Goal: Book appointment/travel/reservation

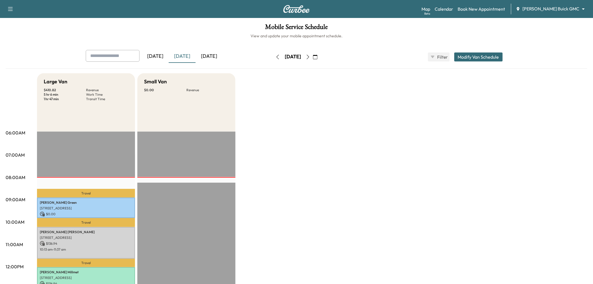
click at [313, 54] on button "button" at bounding box center [308, 56] width 10 height 9
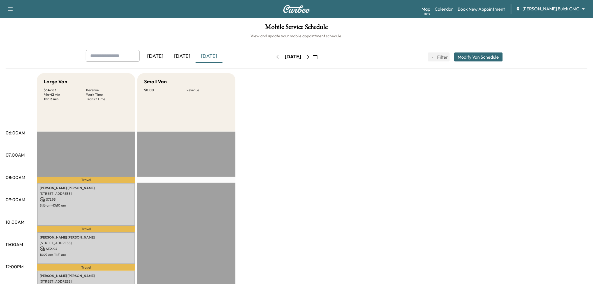
click at [310, 55] on icon "button" at bounding box center [308, 57] width 3 height 4
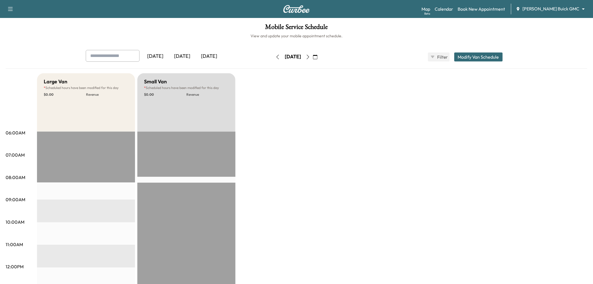
click at [481, 58] on button "Modify Van Schedule" at bounding box center [478, 56] width 49 height 9
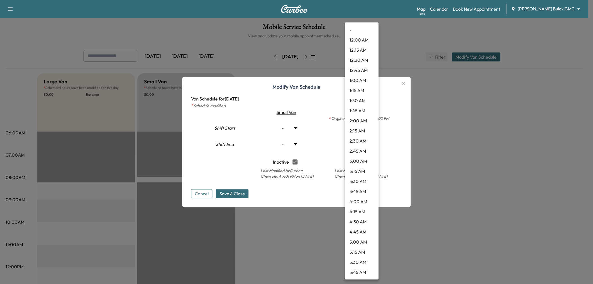
click at [369, 127] on body "Support Log Out Map Beta Calendar Book New Appointment [PERSON_NAME] Buick GMC …" at bounding box center [296, 142] width 593 height 284
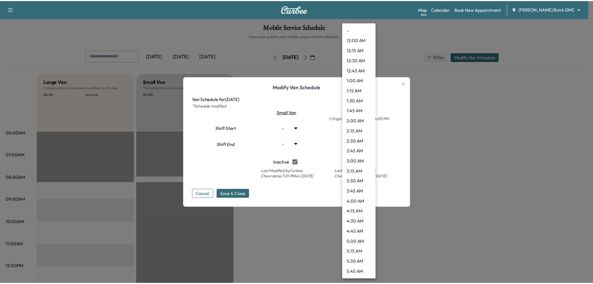
scroll to position [222, 0]
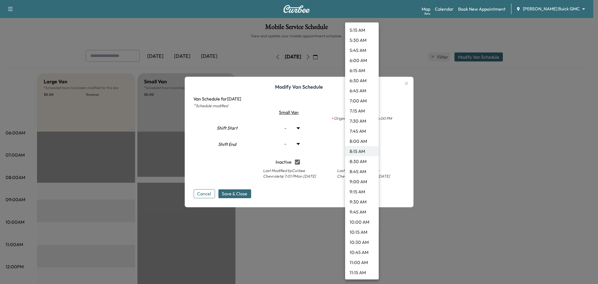
click at [363, 139] on li "8:00 AM" at bounding box center [362, 141] width 34 height 10
type input "*"
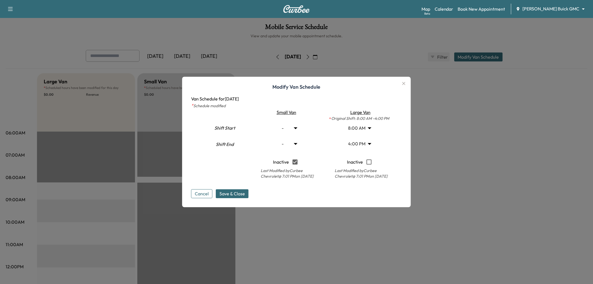
click at [387, 139] on div "4:00 PM ** Start" at bounding box center [360, 144] width 72 height 16
type input "*"
type input "****"
click at [241, 190] on span "Save & Close" at bounding box center [233, 193] width 26 height 7
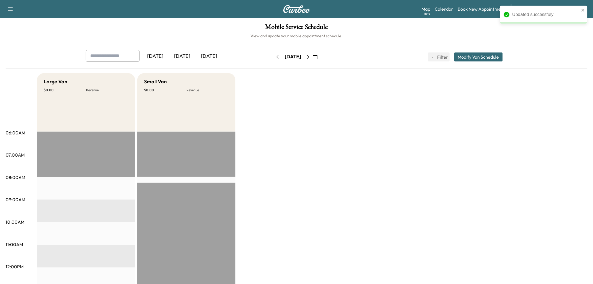
click at [287, 156] on div "Large Van $ 0.00 Revenue EST Start Small Van $ 0.00 Revenue EST Start" at bounding box center [312, 283] width 551 height 421
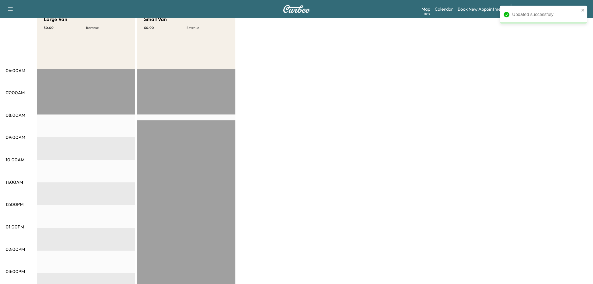
scroll to position [0, 0]
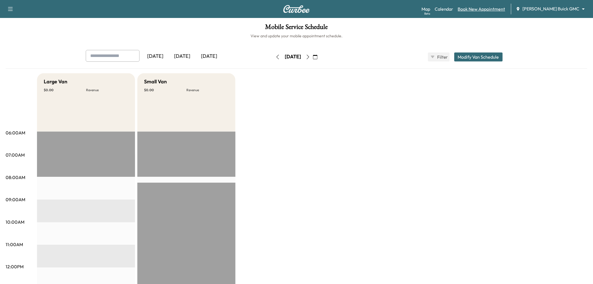
click at [496, 7] on link "Book New Appointment" at bounding box center [481, 9] width 47 height 7
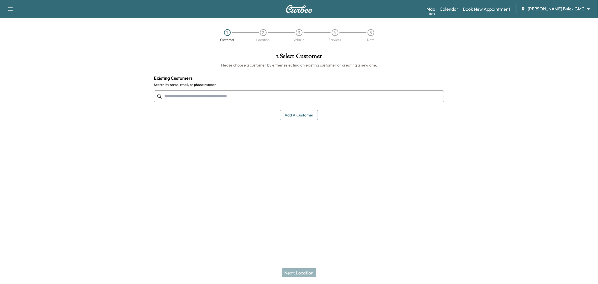
click at [179, 96] on input "text" at bounding box center [299, 96] width 290 height 12
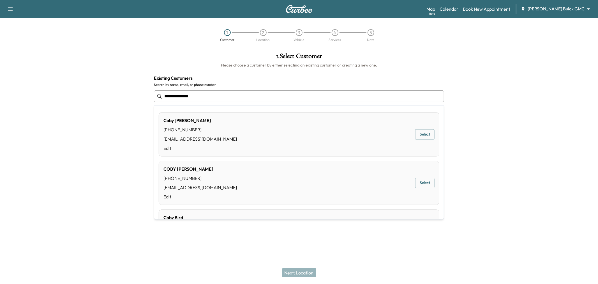
click at [418, 136] on button "Select" at bounding box center [424, 134] width 19 height 10
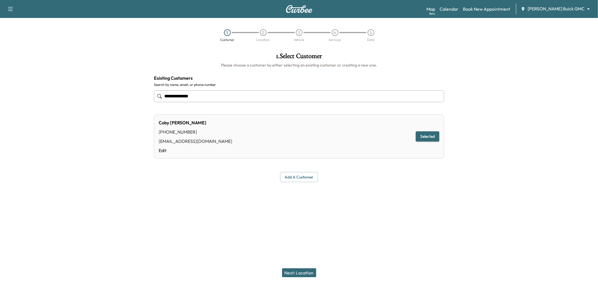
type input "**********"
click at [296, 269] on button "Next: Location" at bounding box center [299, 272] width 34 height 9
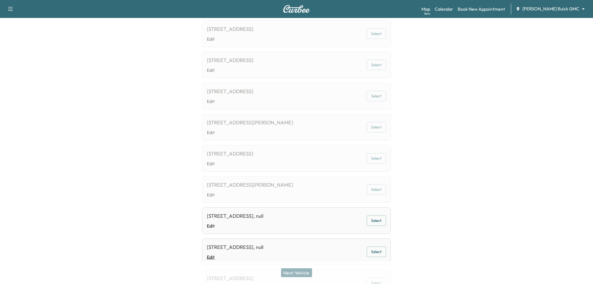
scroll to position [202, 0]
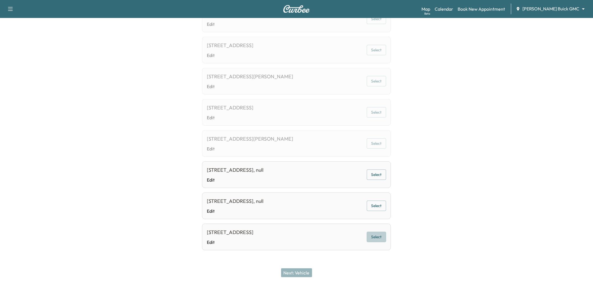
click at [377, 237] on button "Select" at bounding box center [376, 237] width 19 height 10
click at [302, 270] on button "Next: Vehicle" at bounding box center [296, 272] width 31 height 9
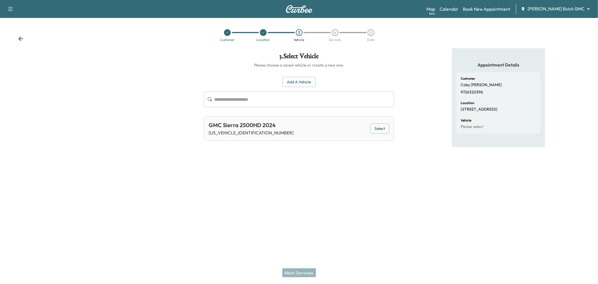
click at [389, 135] on div "GMC Sierra 2500HD 2024 [US_VEHICLE_IDENTIFICATION_NUMBER] Select" at bounding box center [299, 128] width 190 height 25
click at [386, 131] on button "Select" at bounding box center [379, 128] width 19 height 10
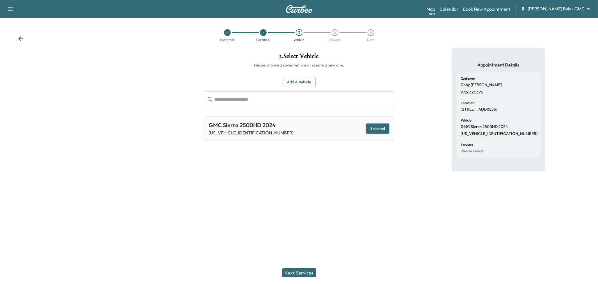
click at [306, 273] on button "Next: Services" at bounding box center [299, 272] width 34 height 9
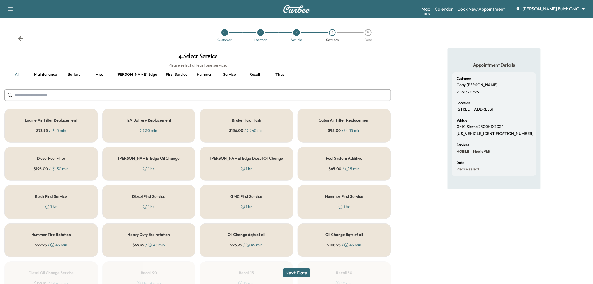
click at [217, 75] on button "Service" at bounding box center [229, 74] width 25 height 13
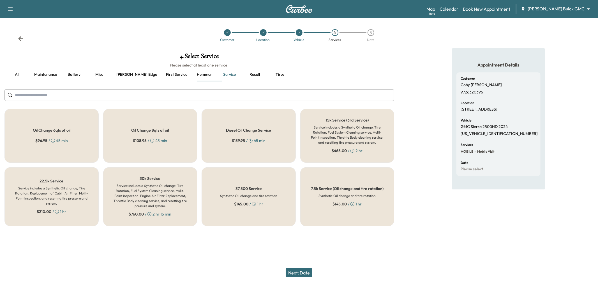
click at [248, 151] on div "Diesel Oil Change Service $ 159.95 / 45 min" at bounding box center [249, 136] width 94 height 54
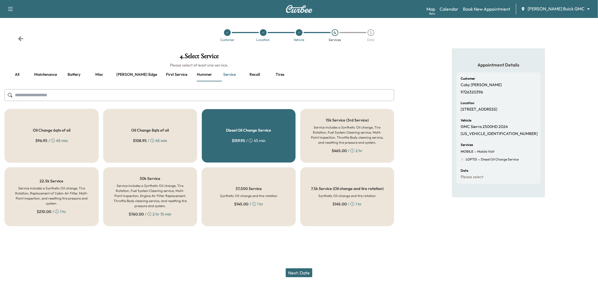
click at [299, 273] on button "Next: Date" at bounding box center [299, 272] width 27 height 9
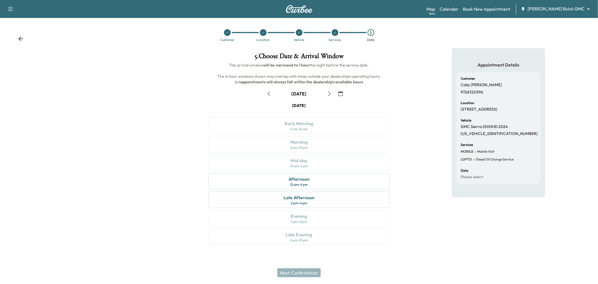
click at [332, 95] on button "button" at bounding box center [330, 93] width 10 height 9
click at [329, 93] on icon "button" at bounding box center [329, 93] width 4 height 4
click at [268, 93] on icon "button" at bounding box center [269, 93] width 4 height 4
click at [307, 142] on div "Morning" at bounding box center [298, 142] width 17 height 7
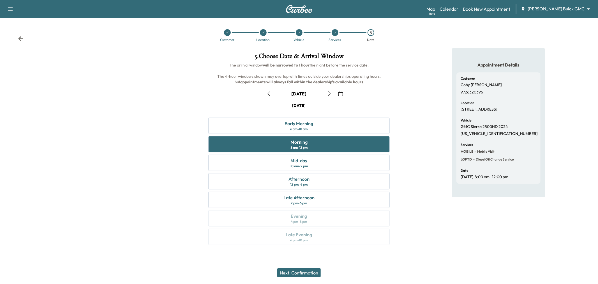
click at [303, 271] on button "Next: Confirmation" at bounding box center [298, 272] width 43 height 9
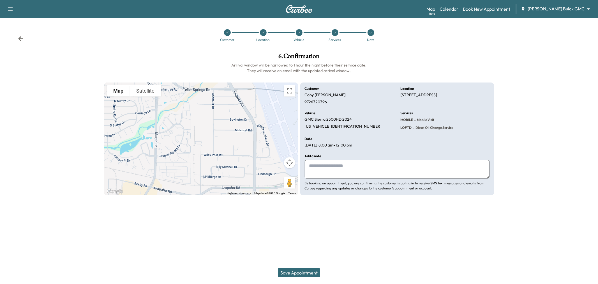
click at [325, 165] on textarea at bounding box center [397, 169] width 185 height 19
type textarea "*"
type textarea "*******"
click at [299, 271] on button "Save Appointment" at bounding box center [299, 272] width 42 height 9
click at [301, 270] on button "Save Appointment" at bounding box center [299, 272] width 42 height 9
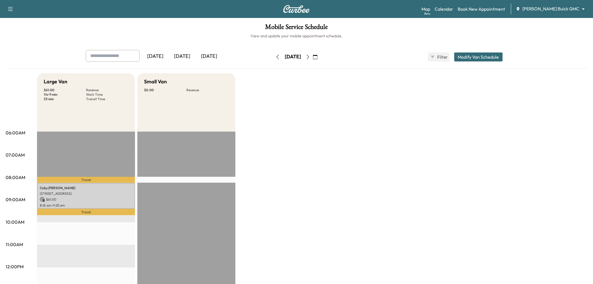
click at [179, 54] on div "[DATE]" at bounding box center [182, 56] width 27 height 13
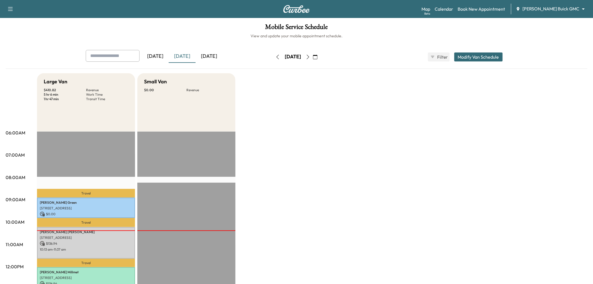
click at [313, 58] on button "button" at bounding box center [308, 56] width 10 height 9
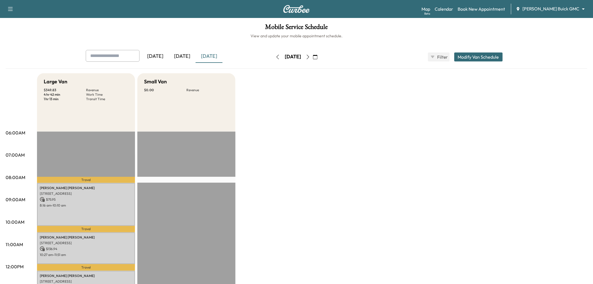
click at [464, 54] on button "Modify Van Schedule" at bounding box center [478, 56] width 49 height 9
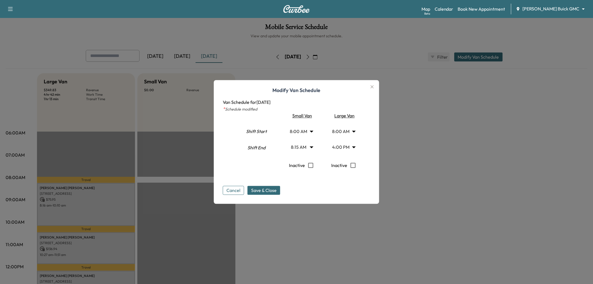
click at [327, 53] on div at bounding box center [296, 142] width 593 height 284
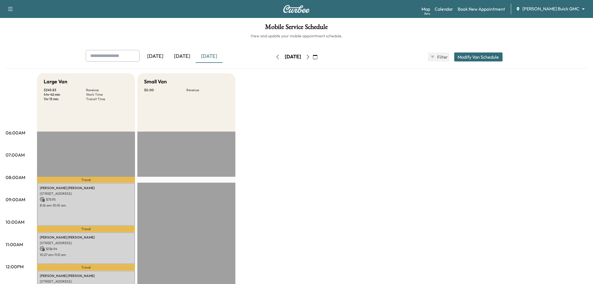
click at [310, 55] on icon "button" at bounding box center [308, 57] width 4 height 4
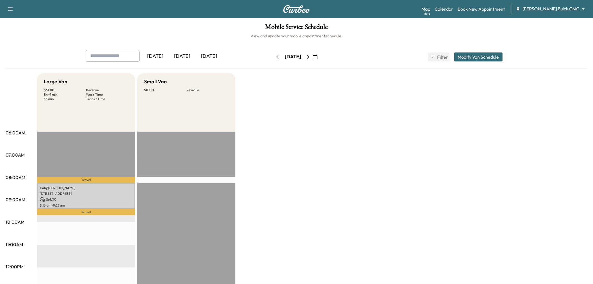
click at [465, 57] on button "Modify Van Schedule" at bounding box center [478, 56] width 49 height 9
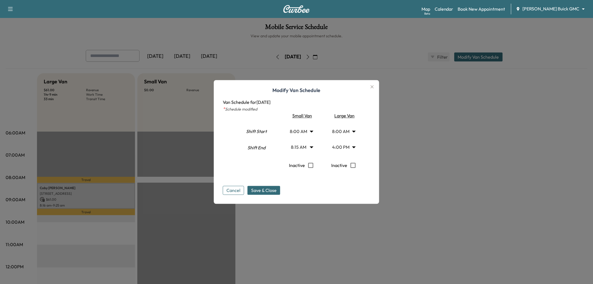
click at [319, 59] on div at bounding box center [296, 142] width 593 height 284
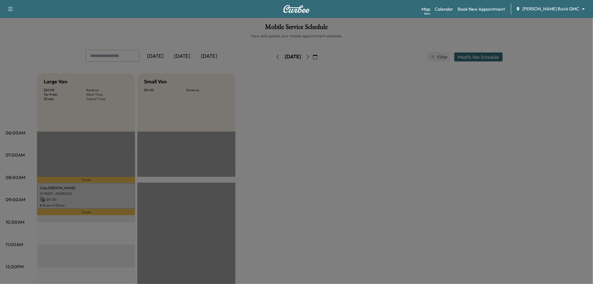
click at [310, 55] on icon "button" at bounding box center [308, 57] width 4 height 4
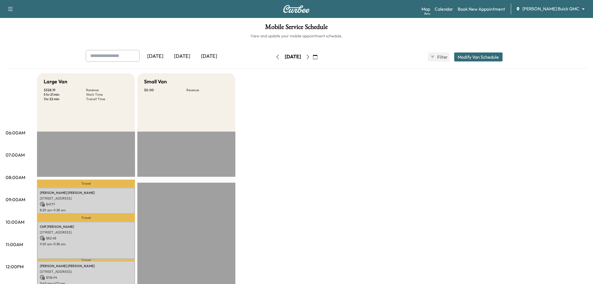
click at [467, 56] on button "Modify Van Schedule" at bounding box center [478, 56] width 49 height 9
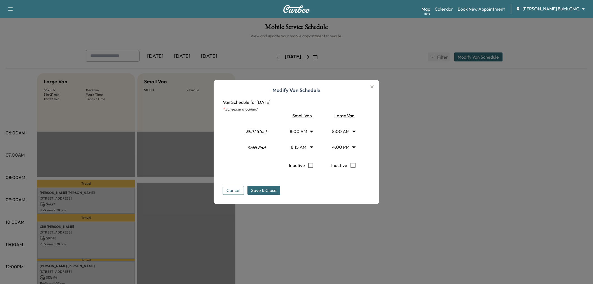
click at [320, 57] on div at bounding box center [296, 142] width 593 height 284
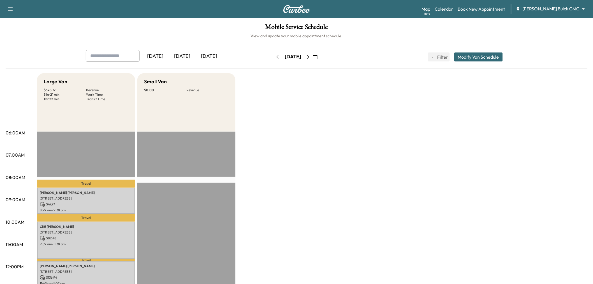
click at [310, 57] on icon "button" at bounding box center [308, 57] width 3 height 4
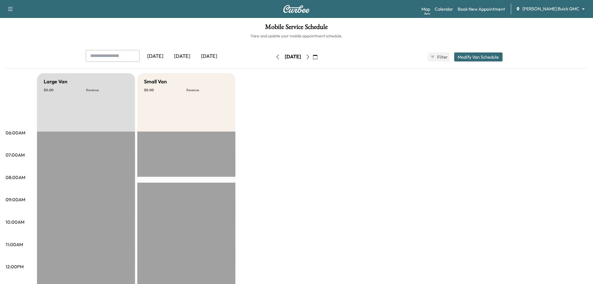
click at [310, 57] on icon "button" at bounding box center [308, 57] width 4 height 4
click at [320, 56] on button "button" at bounding box center [316, 56] width 10 height 9
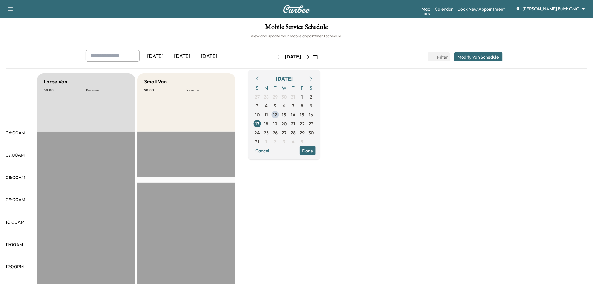
click at [310, 56] on icon "button" at bounding box center [308, 57] width 4 height 4
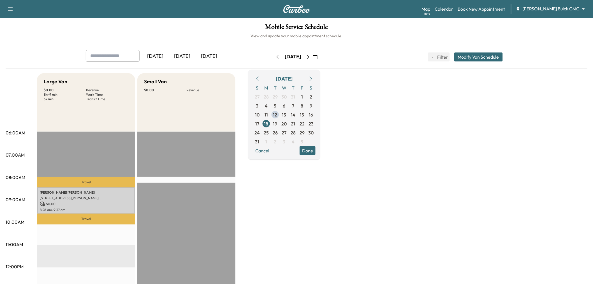
click at [469, 56] on button "Modify Van Schedule" at bounding box center [478, 56] width 49 height 9
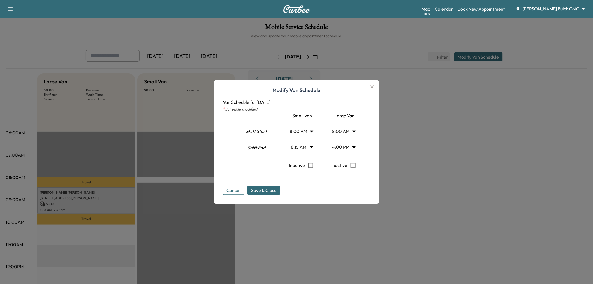
click at [412, 94] on div at bounding box center [296, 142] width 593 height 284
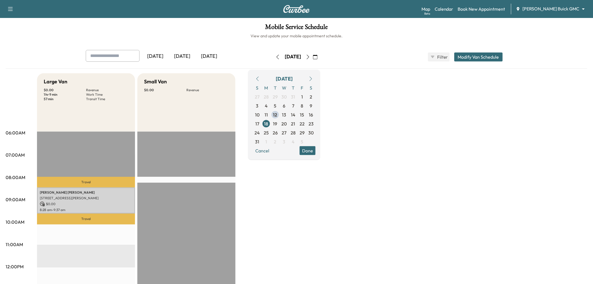
click at [313, 56] on button "button" at bounding box center [308, 56] width 10 height 9
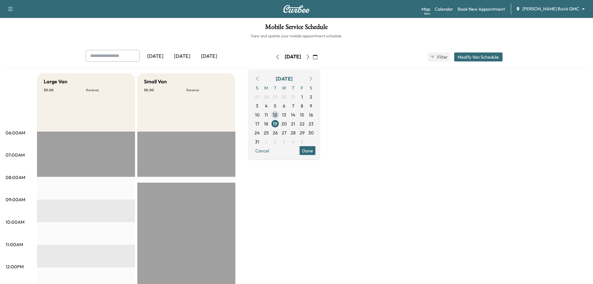
click at [475, 59] on button "Modify Van Schedule" at bounding box center [478, 56] width 49 height 9
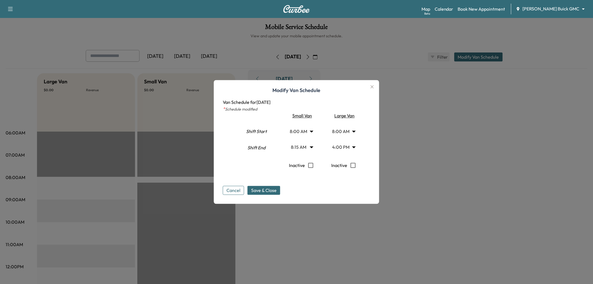
click at [324, 57] on div at bounding box center [296, 142] width 593 height 284
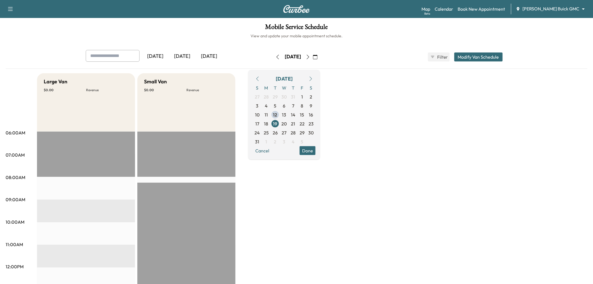
click at [310, 57] on icon "button" at bounding box center [308, 57] width 3 height 4
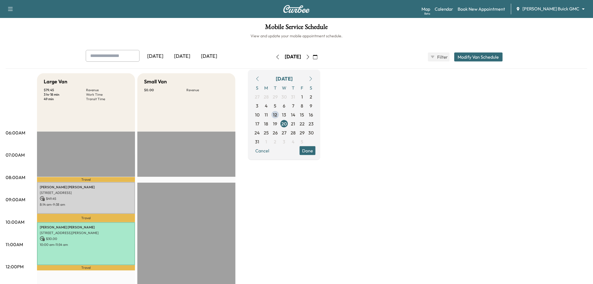
click at [474, 59] on button "Modify Van Schedule" at bounding box center [478, 56] width 49 height 9
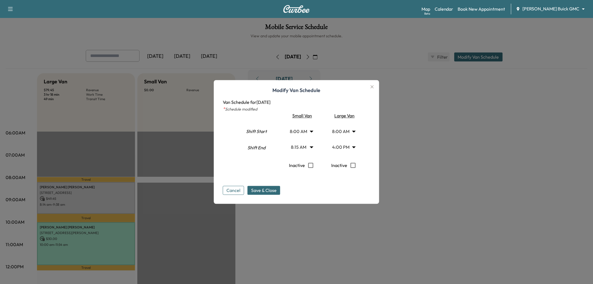
click at [419, 75] on div at bounding box center [296, 142] width 593 height 284
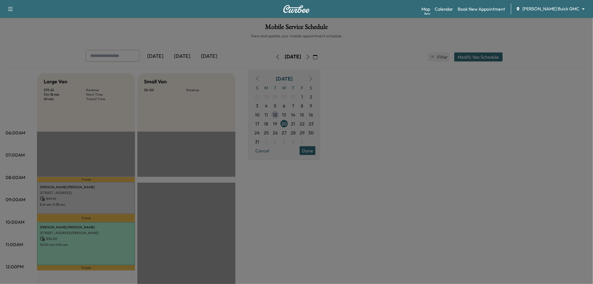
click at [419, 75] on div "Large Van $ 79.45 Revenue 3 hr 18 min Work Time 49 min Transit Time Travel [PER…" at bounding box center [312, 283] width 551 height 421
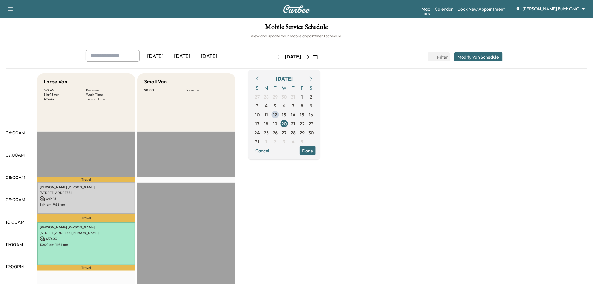
click at [357, 112] on div "Large Van $ 79.45 Revenue 3 hr 18 min Work Time 49 min Transit Time Travel [PER…" at bounding box center [312, 283] width 551 height 421
click at [316, 148] on button "Done" at bounding box center [308, 150] width 16 height 9
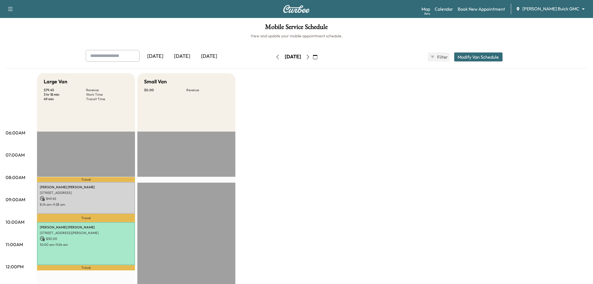
click at [313, 160] on div "Large Van $ 79.45 Revenue 3 hr 18 min Work Time 49 min Transit Time Travel [PER…" at bounding box center [312, 283] width 551 height 421
click at [320, 56] on button "button" at bounding box center [316, 56] width 10 height 9
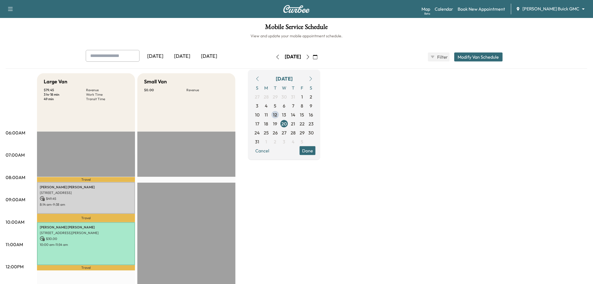
click at [313, 79] on icon "button" at bounding box center [311, 78] width 4 height 4
click at [260, 79] on icon "button" at bounding box center [257, 78] width 4 height 4
click at [371, 130] on div "Large Van $ 79.45 Revenue 3 hr 18 min Work Time 49 min Transit Time Travel [PER…" at bounding box center [312, 283] width 551 height 421
click at [316, 152] on button "Done" at bounding box center [308, 150] width 16 height 9
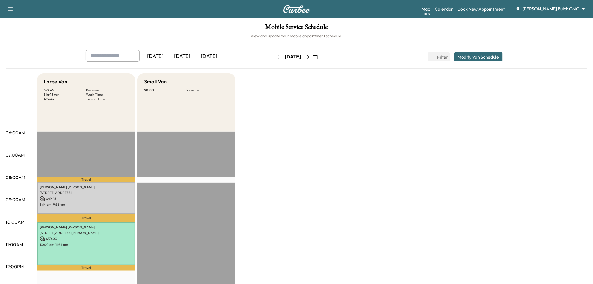
click at [359, 151] on div "Large Van $ 79.45 Revenue 3 hr 18 min Work Time 49 min Transit Time Travel [PER…" at bounding box center [312, 283] width 551 height 421
click at [331, 80] on div "Large Van $ 79.45 Revenue 3 hr 18 min Work Time 49 min Transit Time Travel [PER…" at bounding box center [312, 283] width 551 height 421
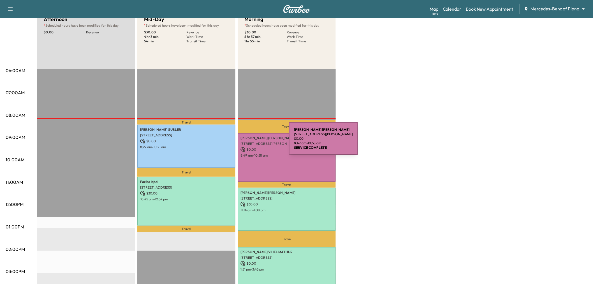
scroll to position [124, 0]
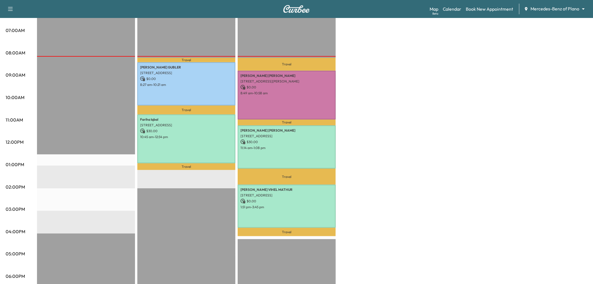
click at [460, 123] on div "Afternoon * Scheduled hours have been modified for this day $ 0.00 Revenue EST …" at bounding box center [312, 159] width 551 height 421
